Goal: Task Accomplishment & Management: Manage account settings

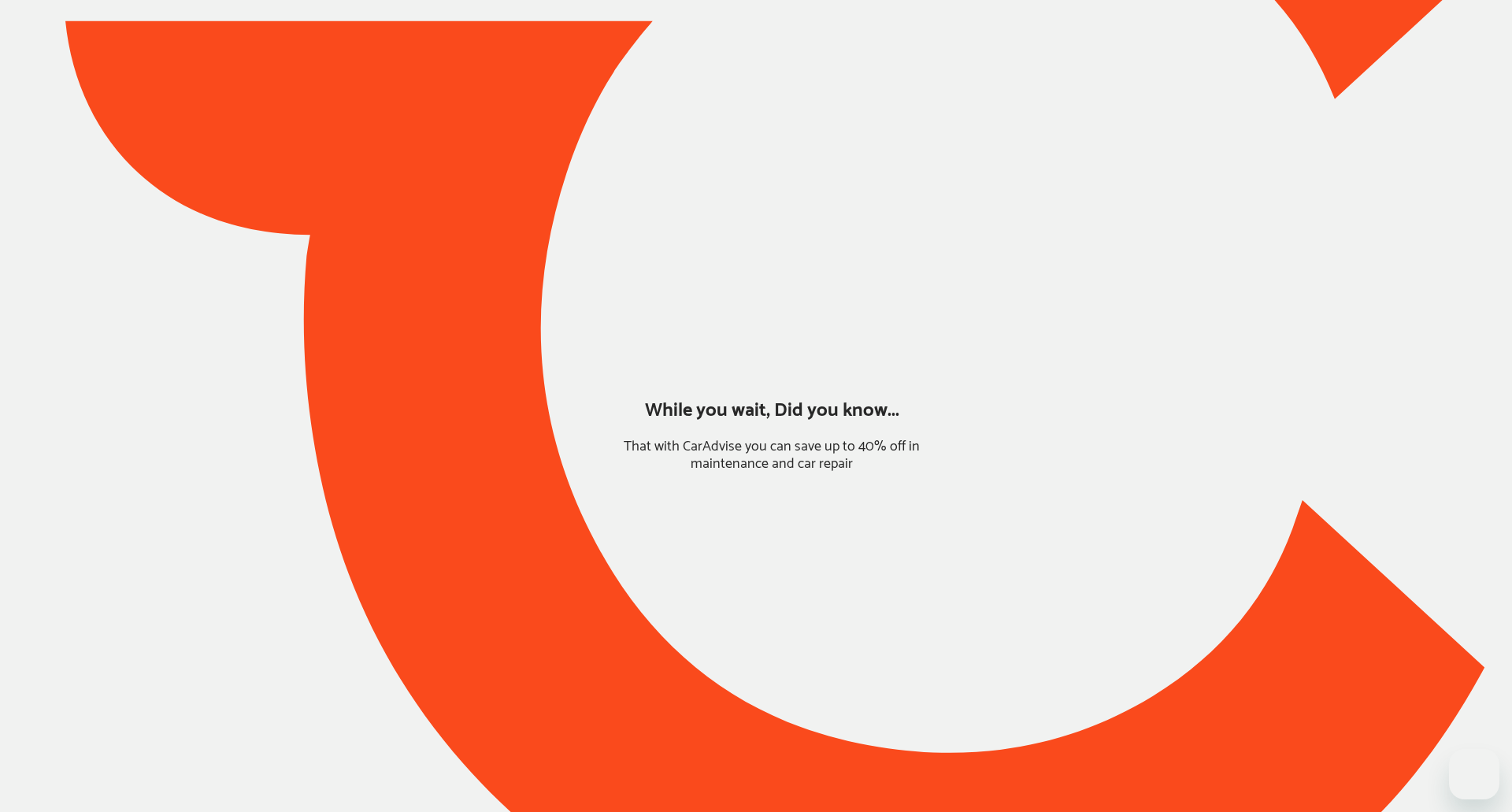
type input "*****"
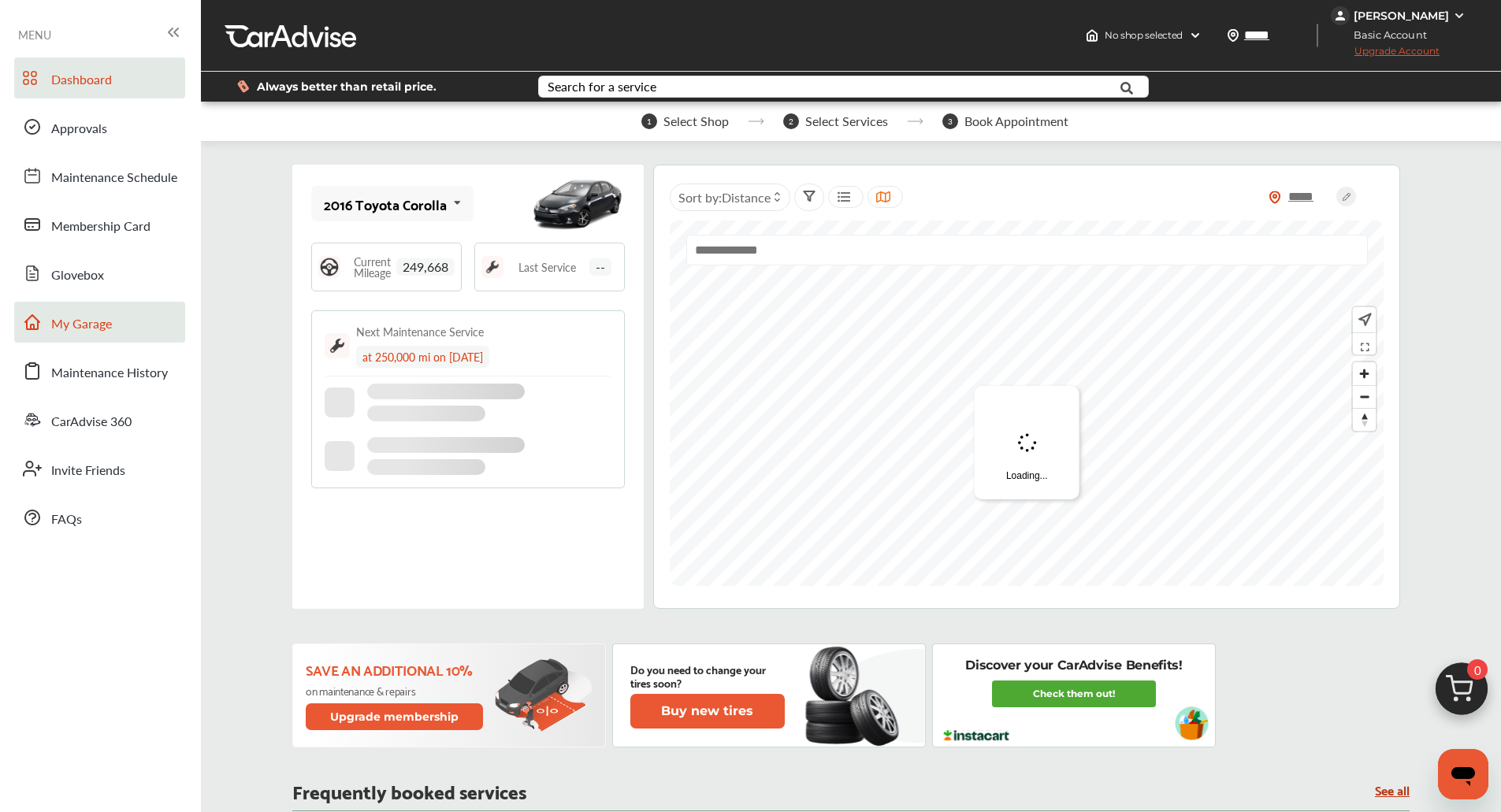
click at [149, 312] on link "My Garage" at bounding box center [100, 321] width 171 height 41
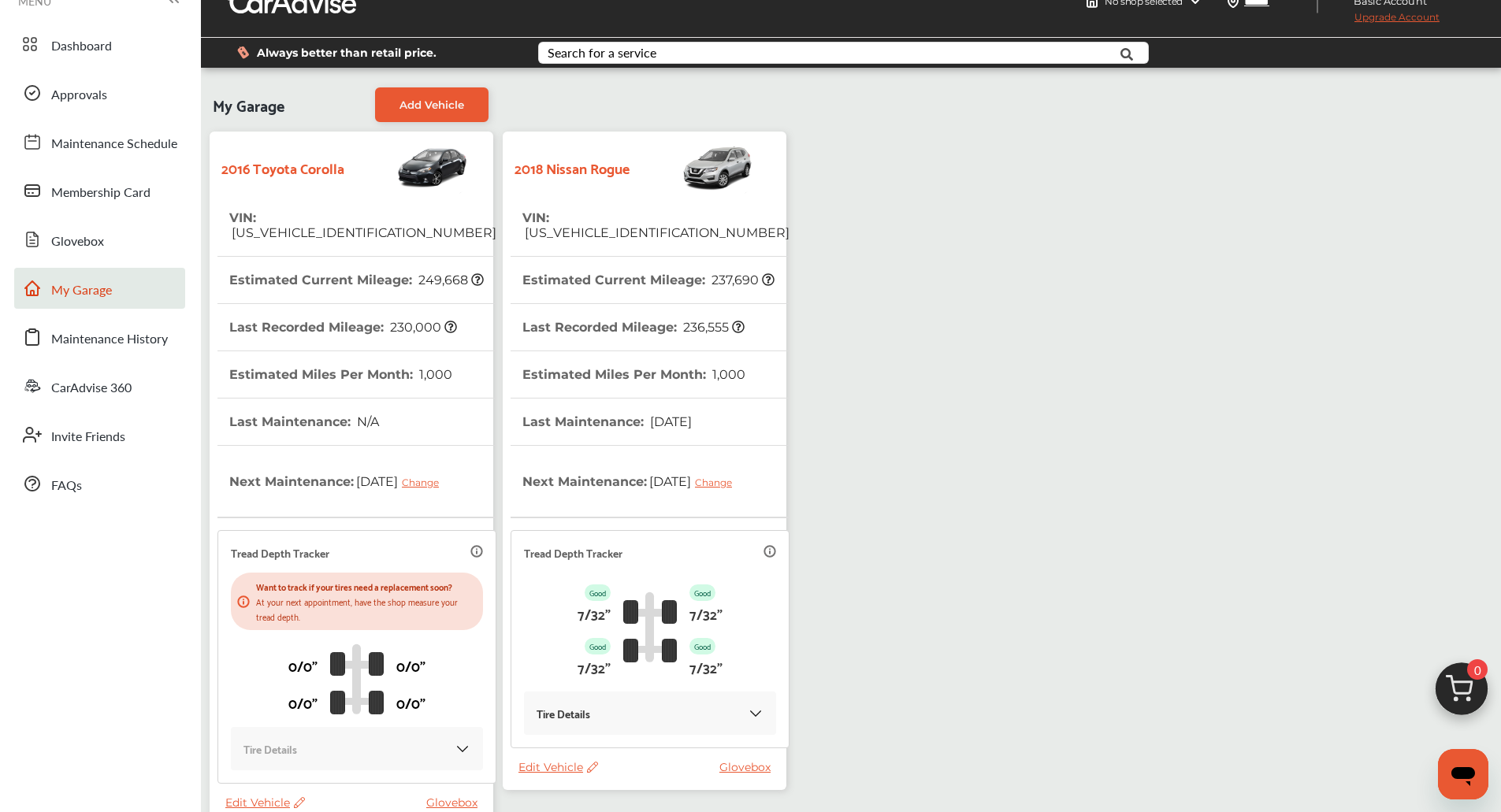
scroll to position [32, 0]
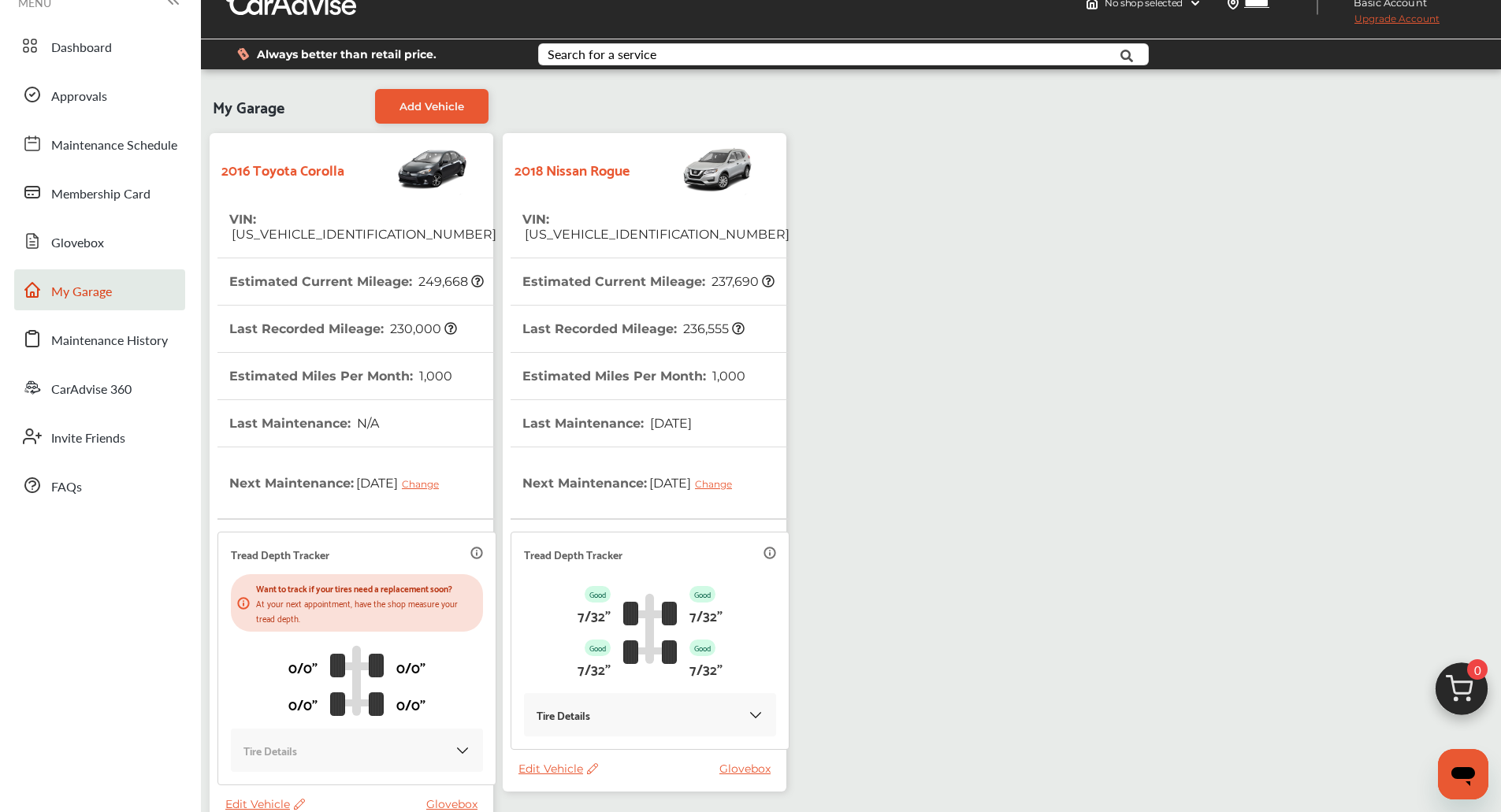
click at [638, 328] on th "Last Recorded Mileage : 236,555" at bounding box center [633, 328] width 222 height 47
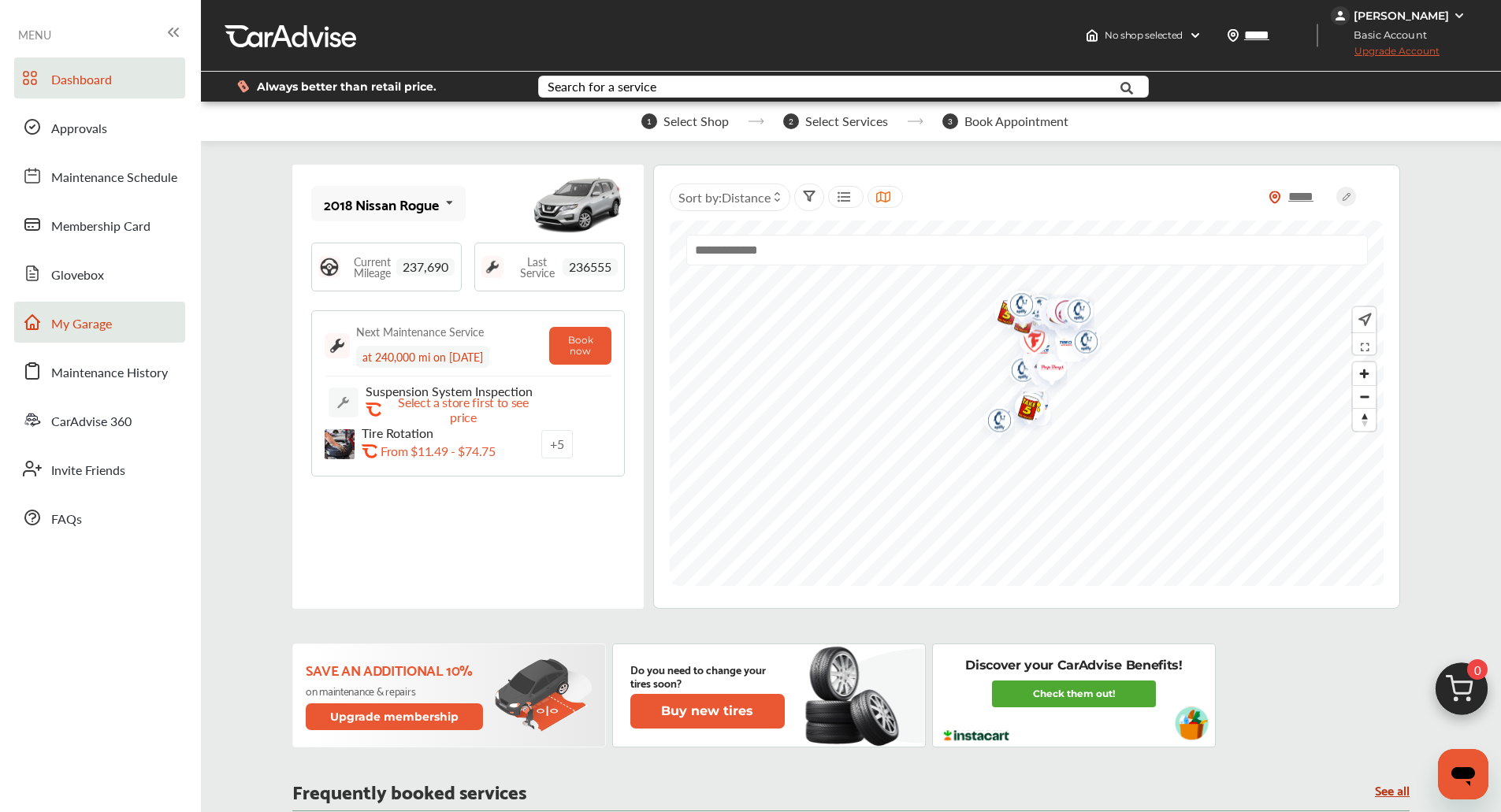
click at [132, 327] on link "My Garage" at bounding box center [100, 321] width 171 height 41
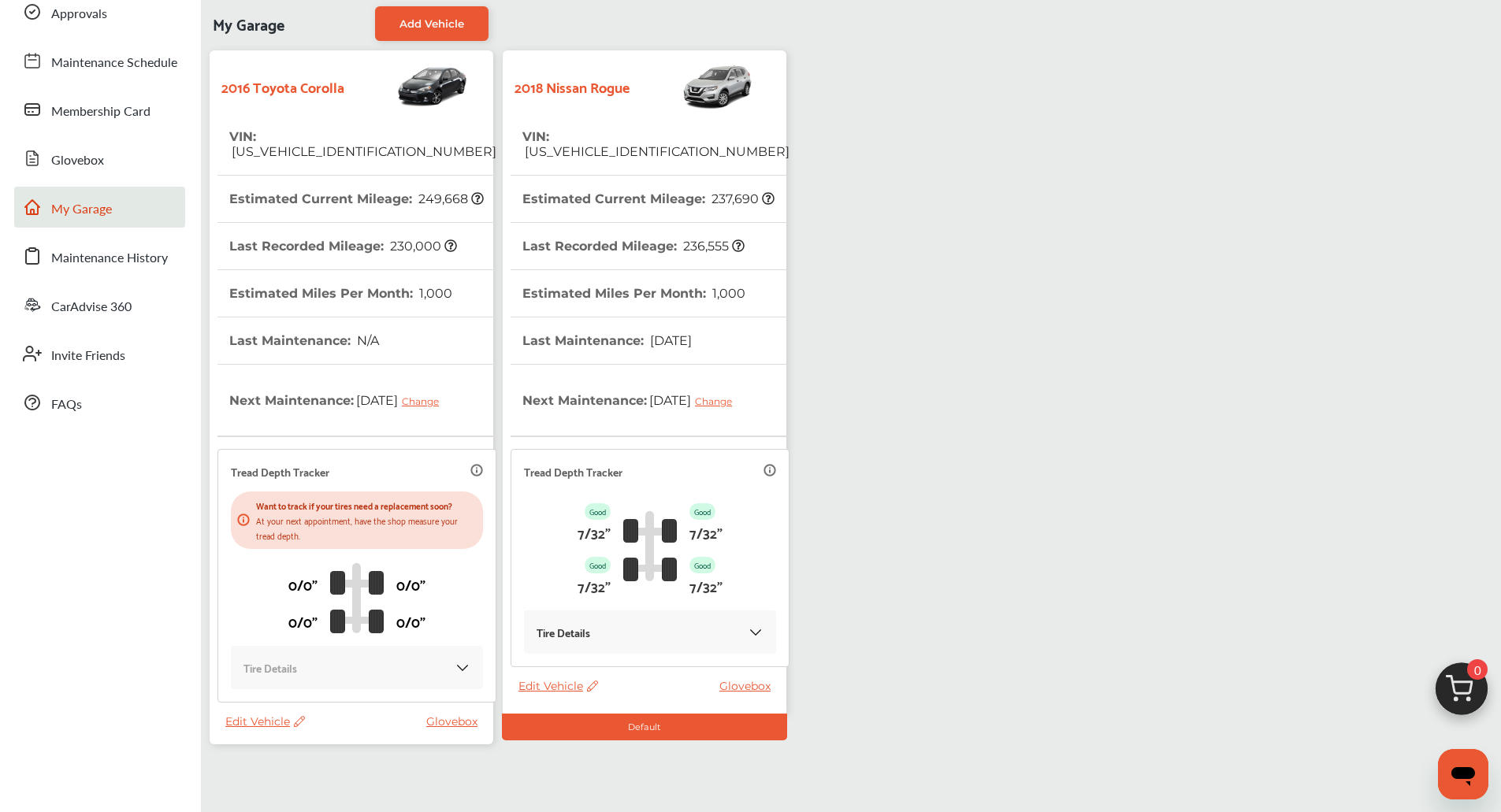
scroll to position [110, 0]
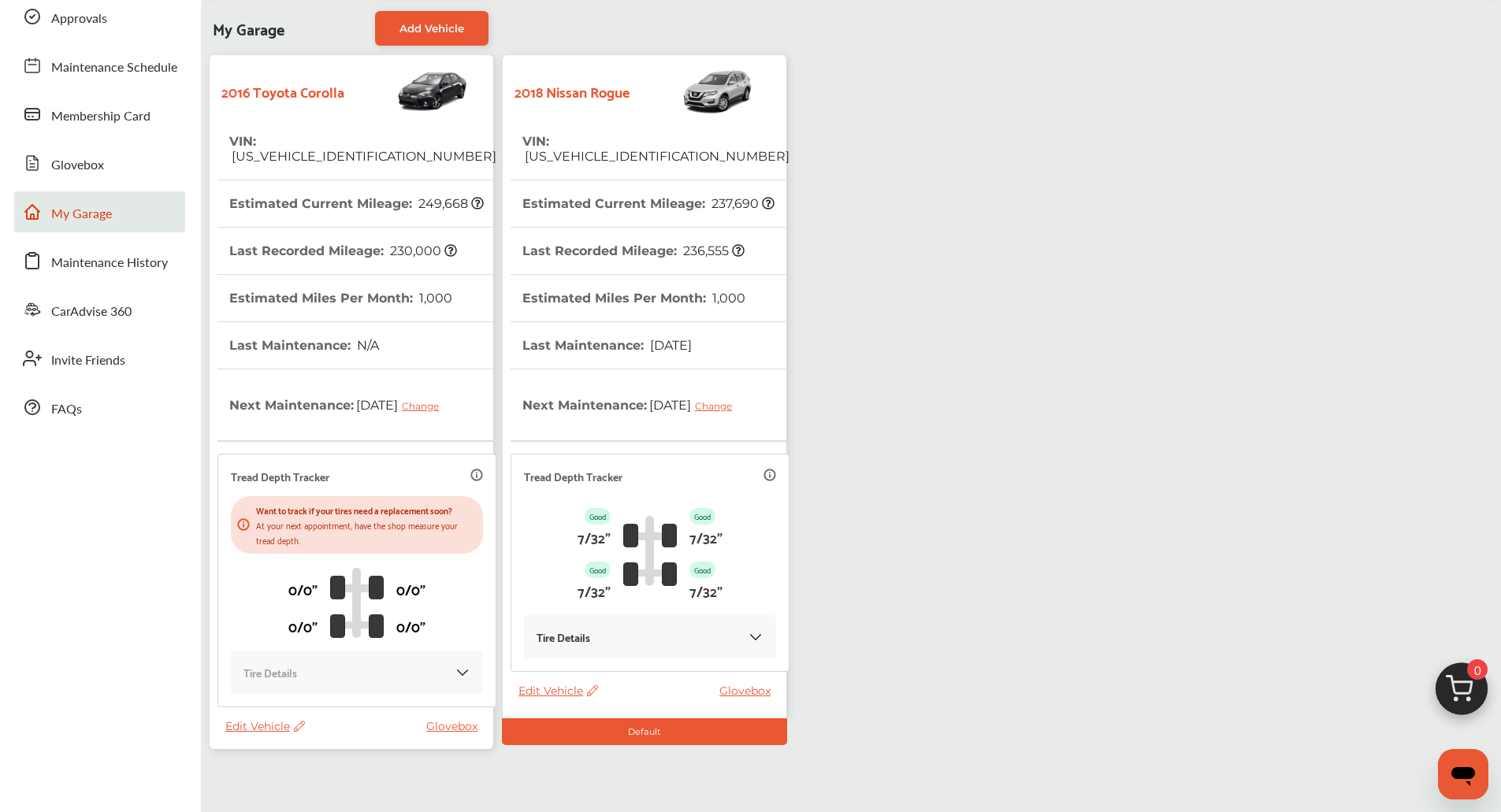
click at [544, 693] on span "Edit Vehicle" at bounding box center [558, 691] width 80 height 14
click at [568, 708] on div "Edit" at bounding box center [615, 709] width 141 height 25
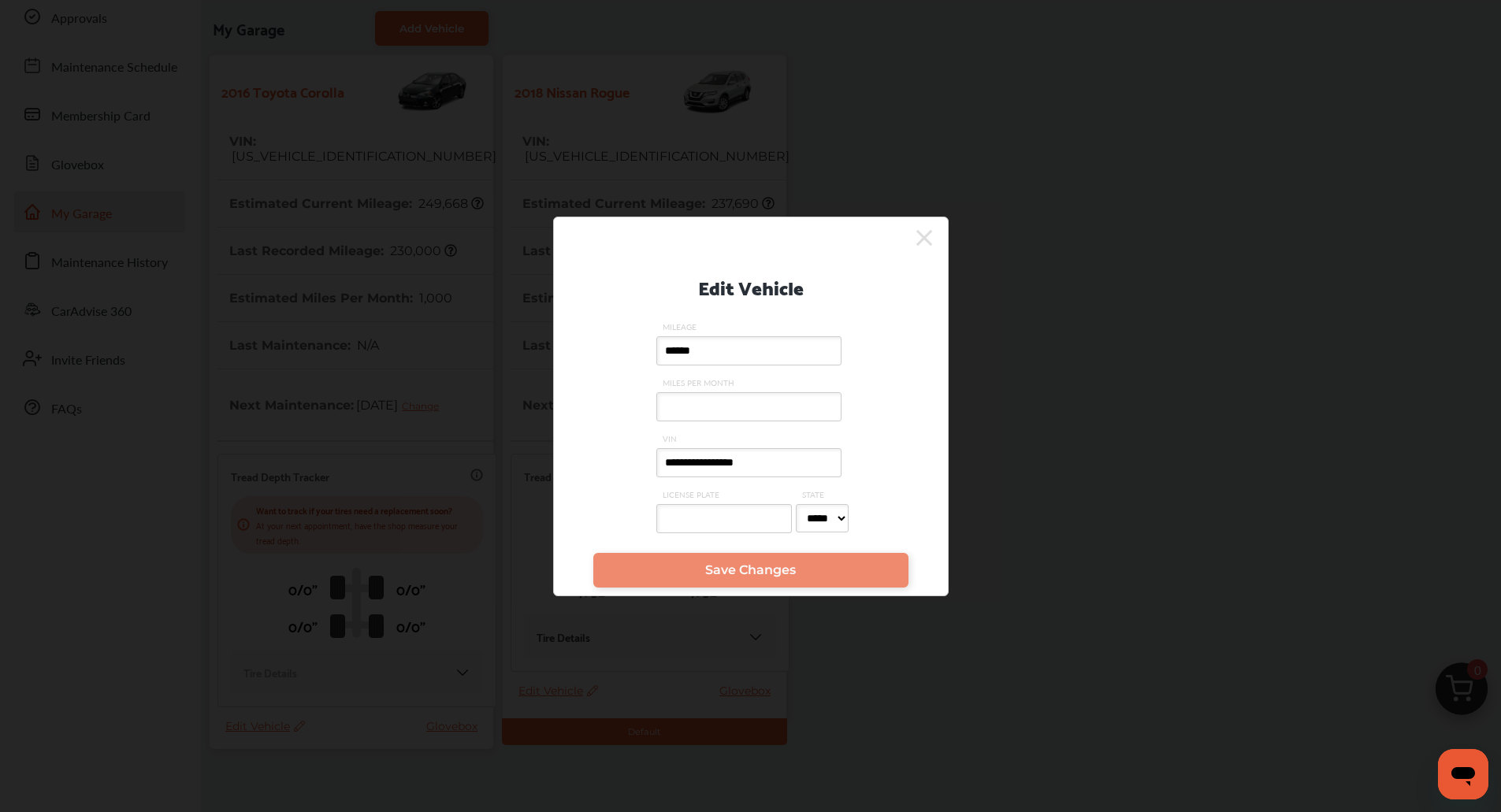
click at [731, 470] on input "**********" at bounding box center [749, 462] width 185 height 29
click at [780, 559] on link "Save Changes" at bounding box center [750, 570] width 316 height 35
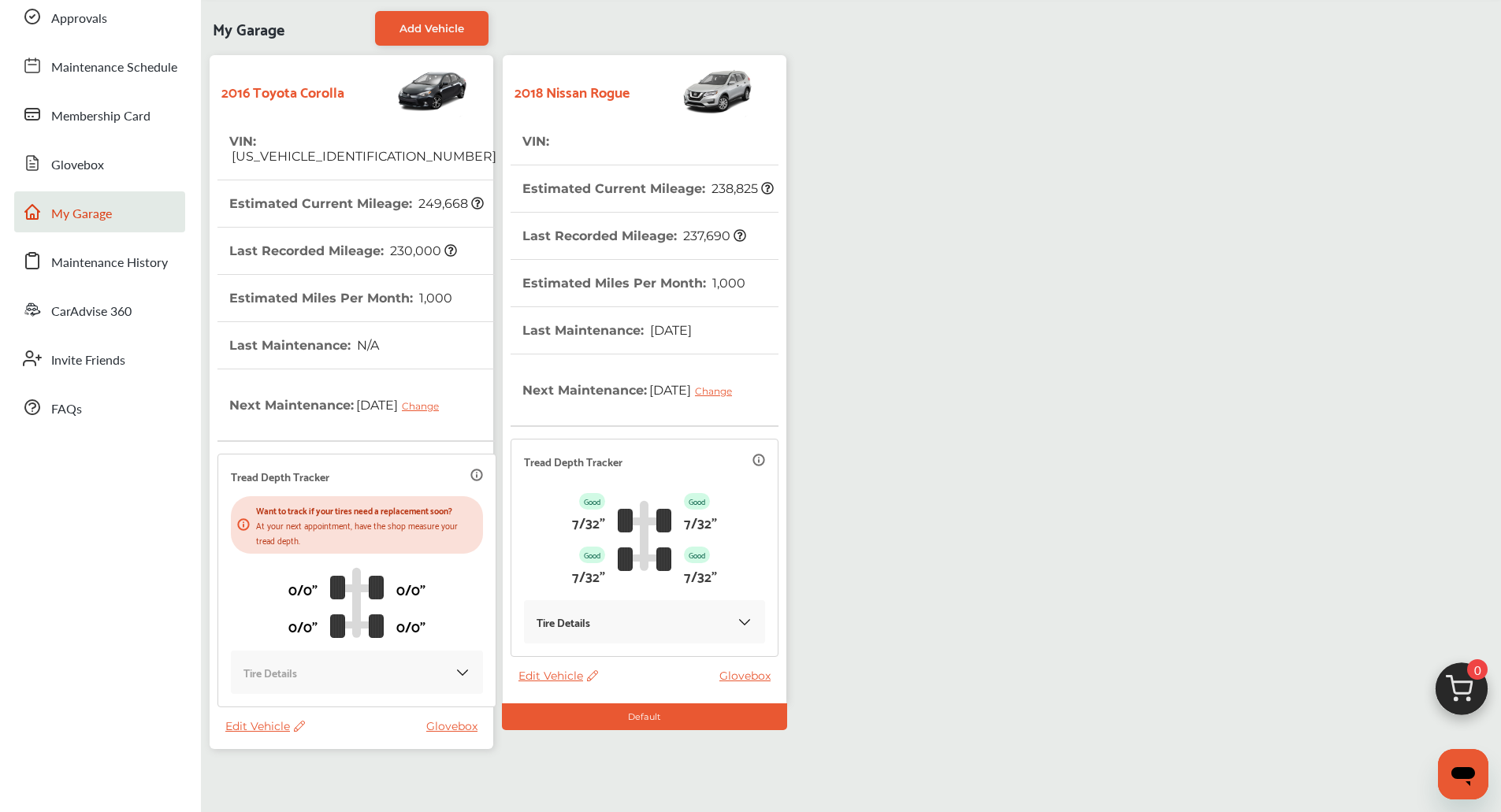
scroll to position [0, 0]
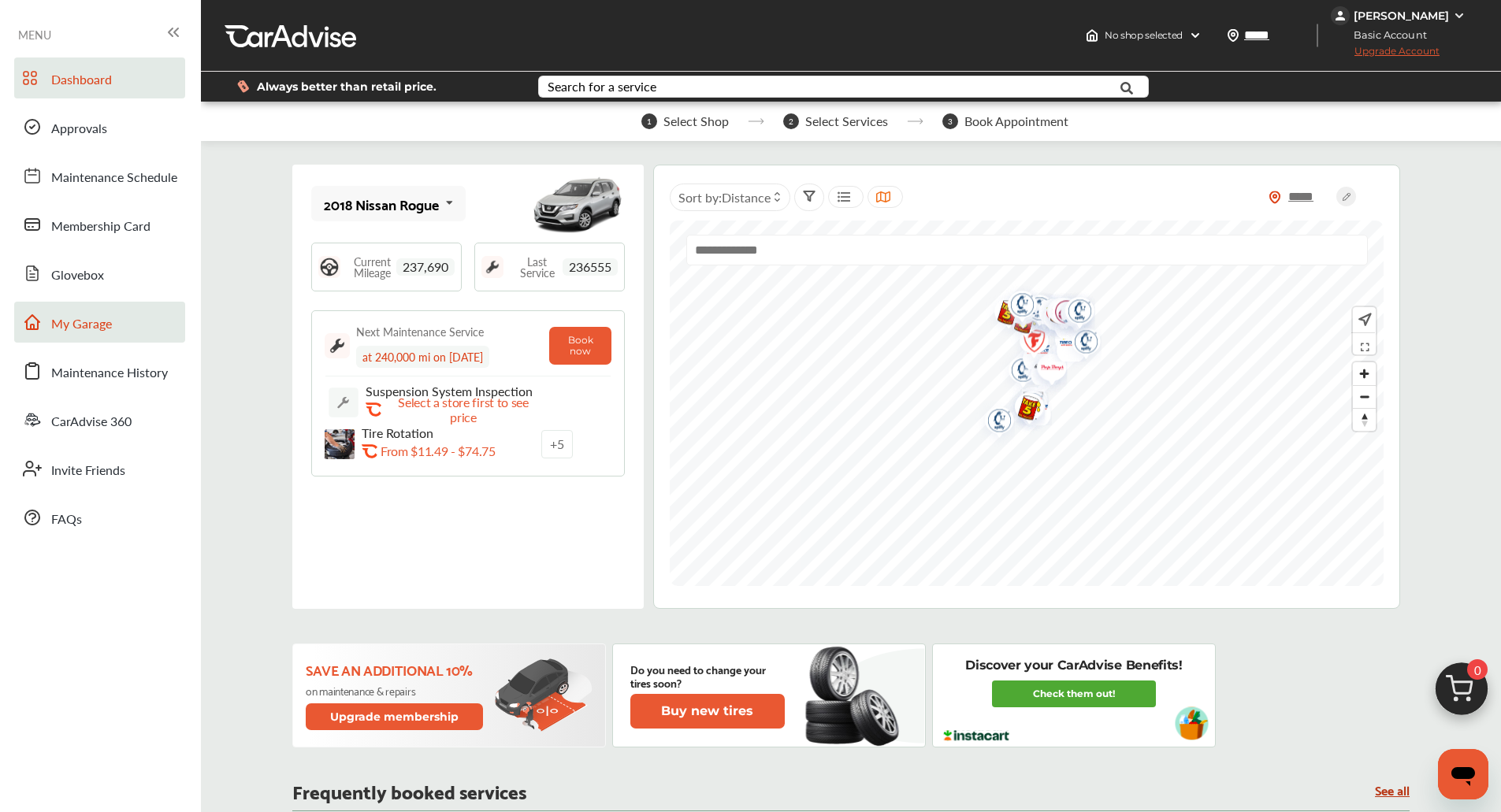
click at [87, 326] on span "My Garage" at bounding box center [81, 324] width 61 height 21
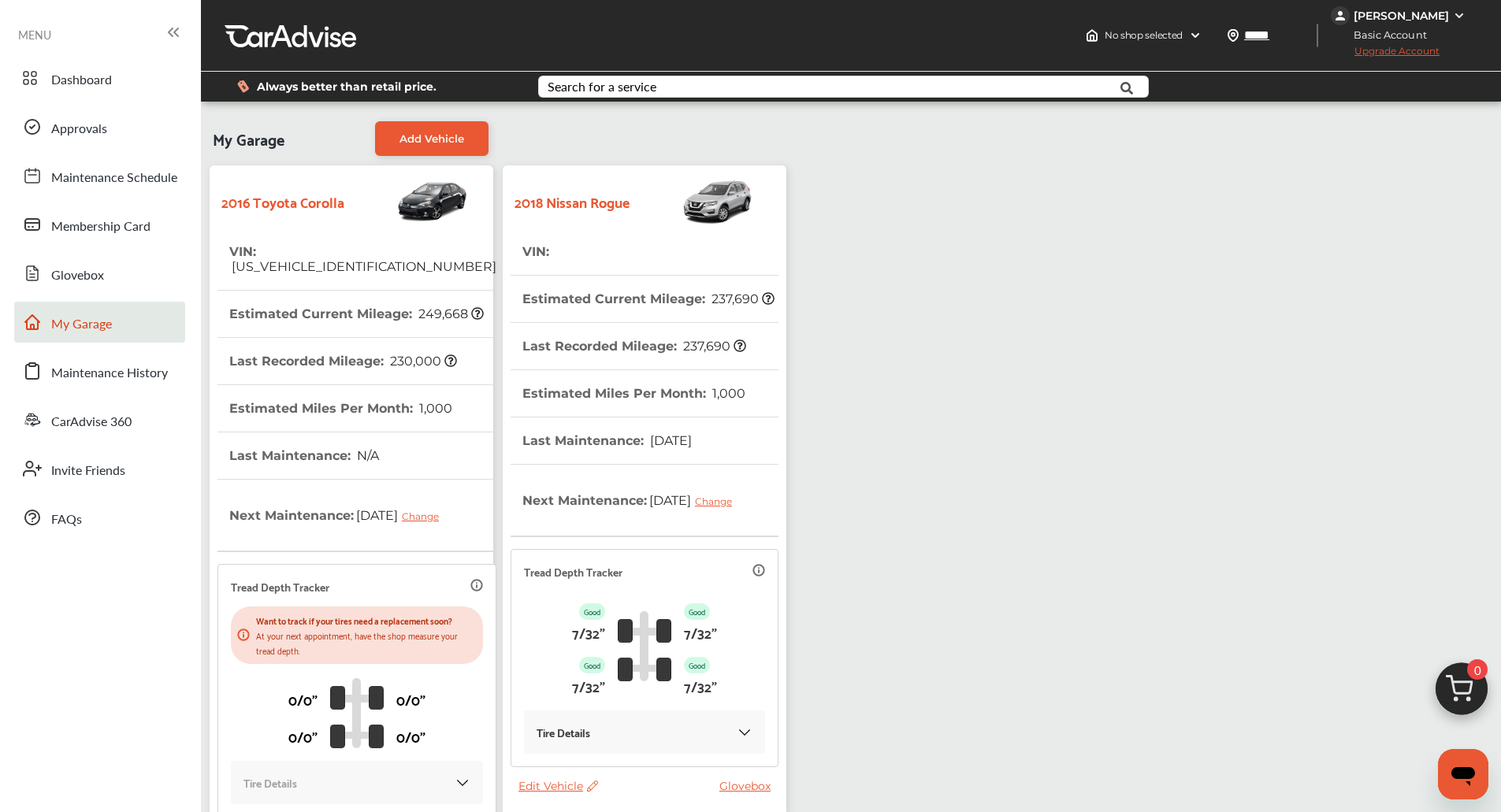
scroll to position [183, 0]
